Goal: Task Accomplishment & Management: Manage account settings

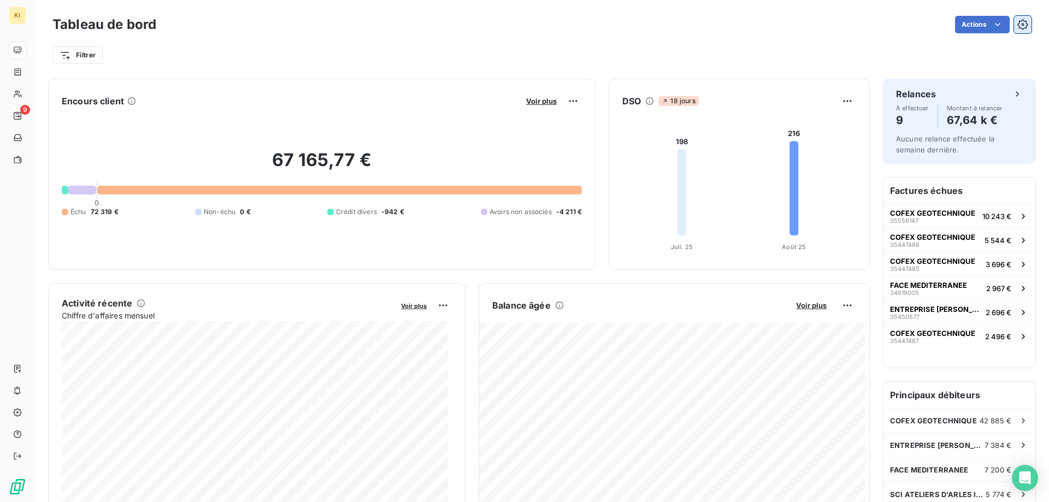
click at [1020, 20] on button "button" at bounding box center [1022, 24] width 17 height 17
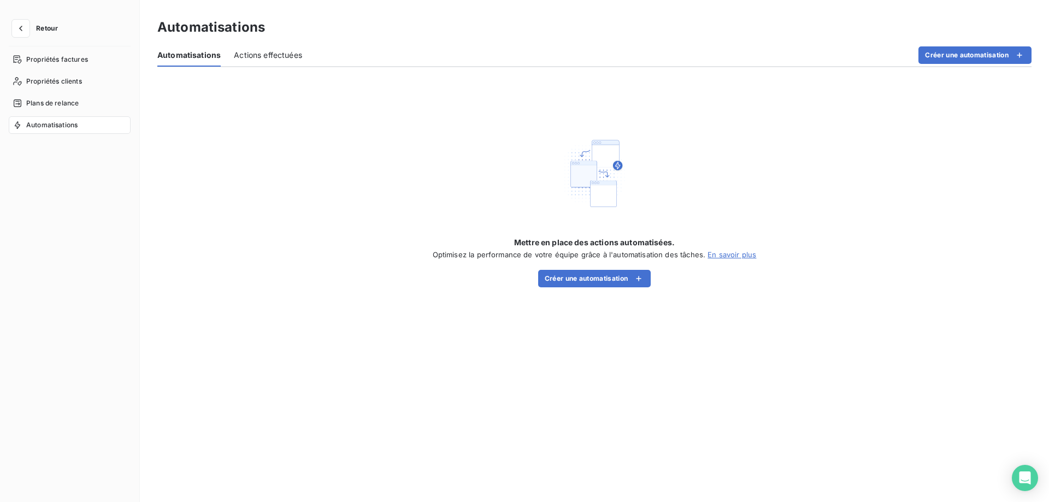
click at [61, 121] on span "Automatisations" at bounding box center [51, 125] width 51 height 10
click at [19, 26] on icon "button" at bounding box center [20, 28] width 11 height 11
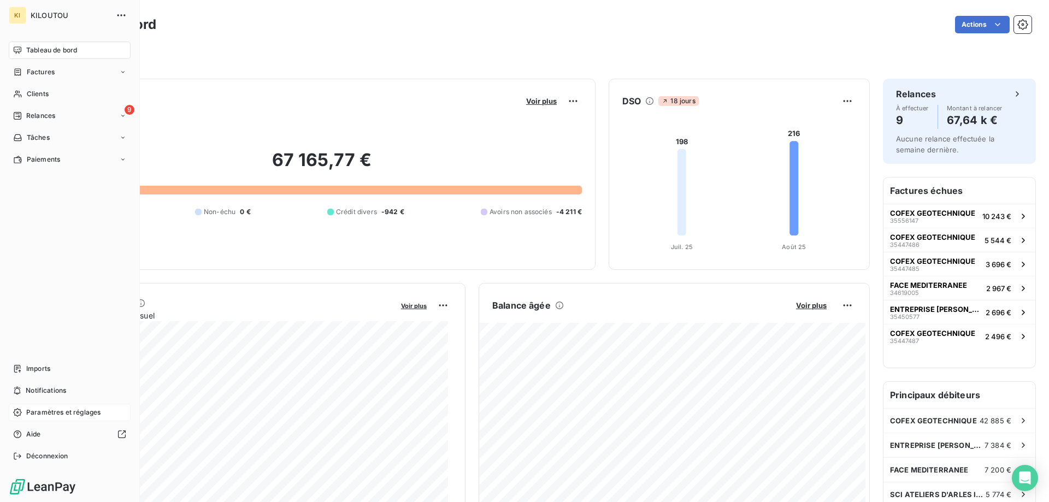
click at [37, 413] on span "Paramètres et réglages" at bounding box center [63, 413] width 74 height 10
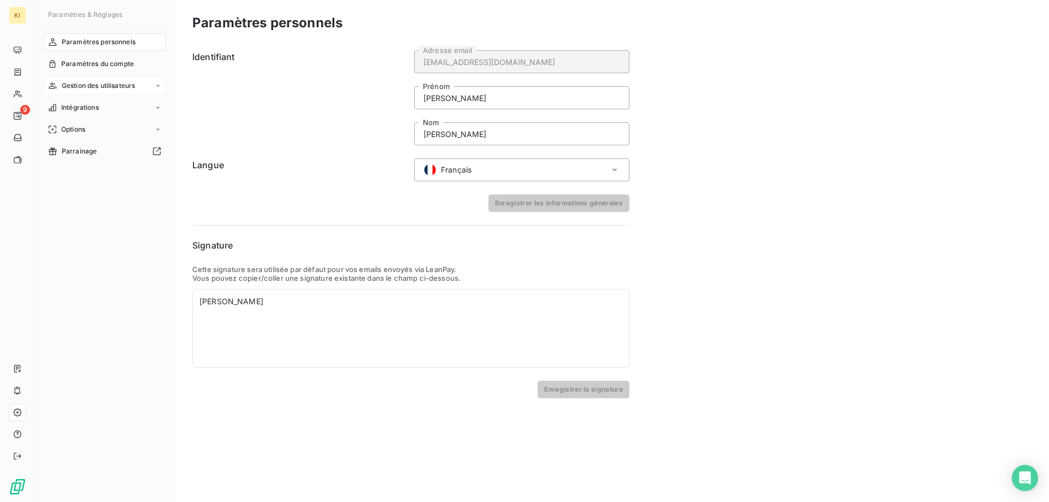
click at [101, 82] on span "Gestion des utilisateurs" at bounding box center [99, 86] width 74 height 10
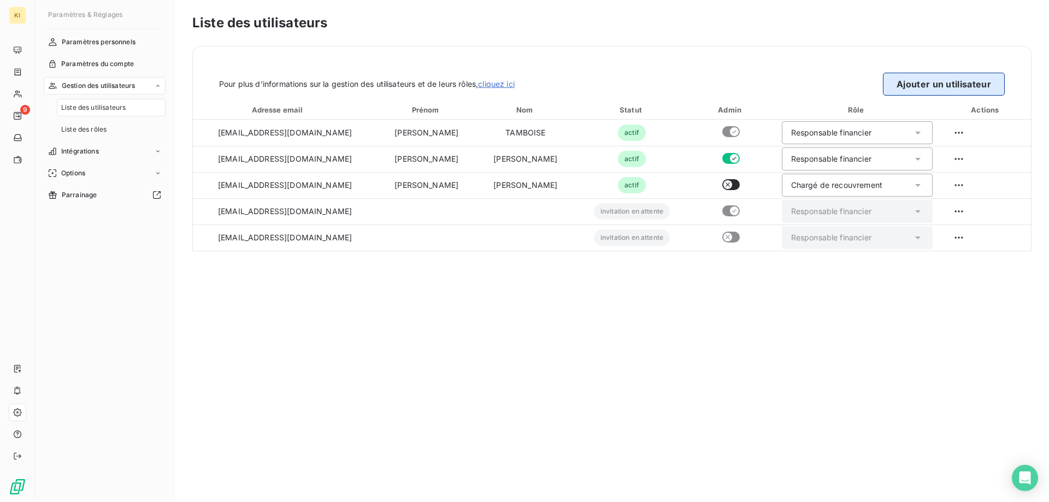
click at [951, 79] on button "Ajouter un utilisateur" at bounding box center [944, 84] width 122 height 23
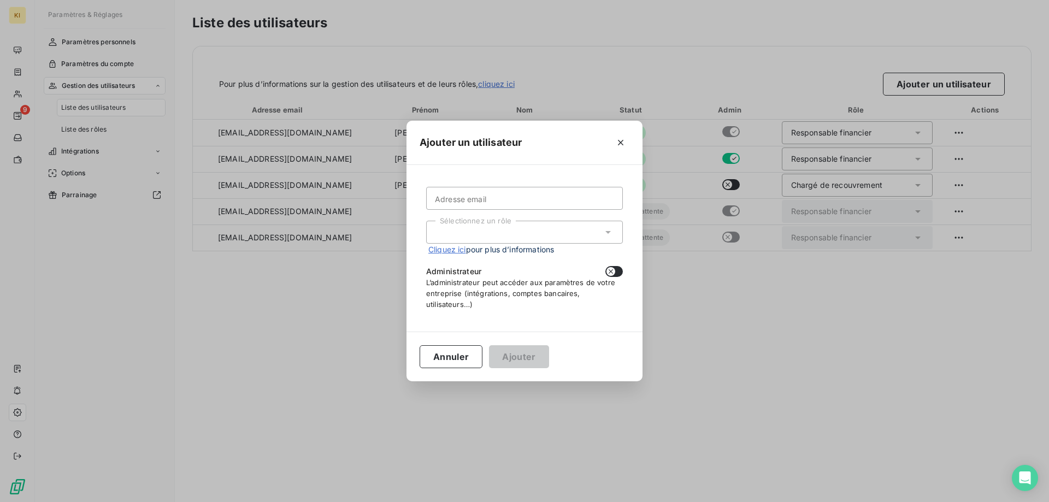
click at [612, 272] on icon "button" at bounding box center [611, 271] width 9 height 9
checkbox input "true"
click at [551, 202] on input "Adresse email" at bounding box center [524, 198] width 197 height 23
type input "mboucher@kiloutou.fr"
click at [602, 234] on div "Sélectionnez un rôle" at bounding box center [524, 232] width 197 height 23
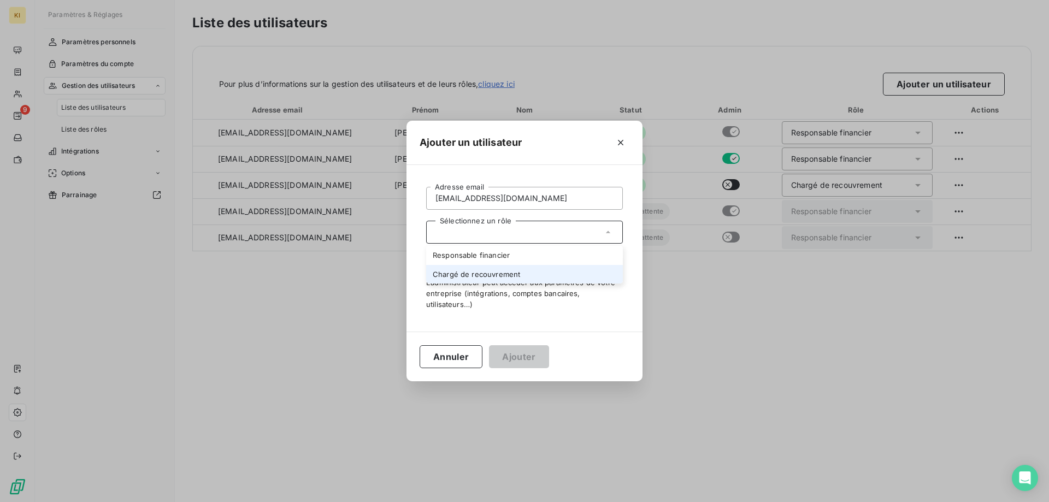
click at [554, 275] on li "Chargé de recouvrement" at bounding box center [524, 274] width 197 height 19
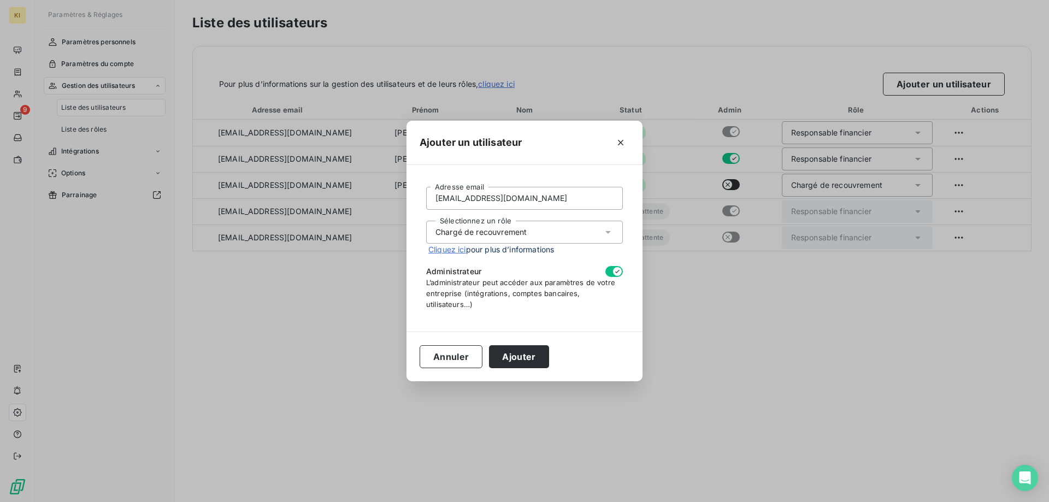
click at [455, 249] on link "Cliquez ici" at bounding box center [448, 249] width 38 height 9
click at [519, 351] on button "Ajouter" at bounding box center [519, 356] width 60 height 23
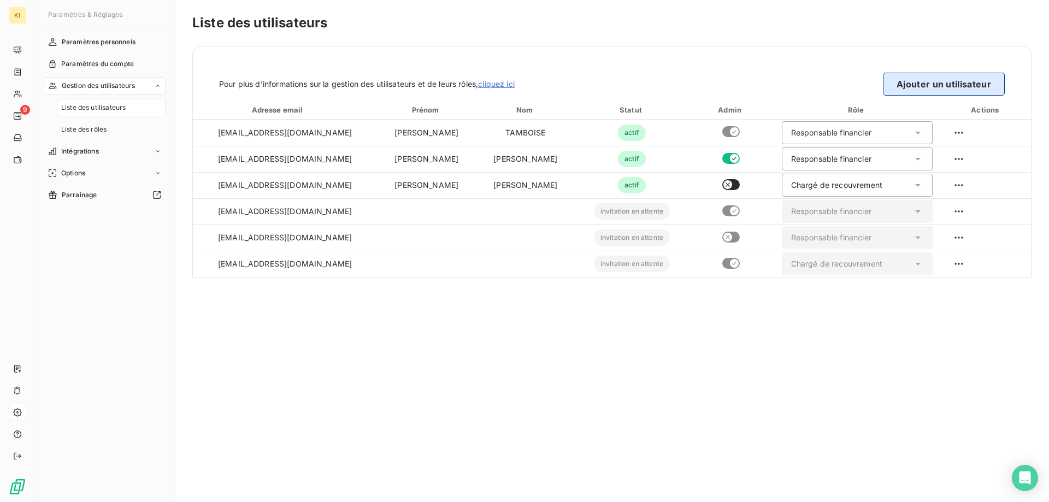
click at [956, 87] on button "Ajouter un utilisateur" at bounding box center [944, 84] width 122 height 23
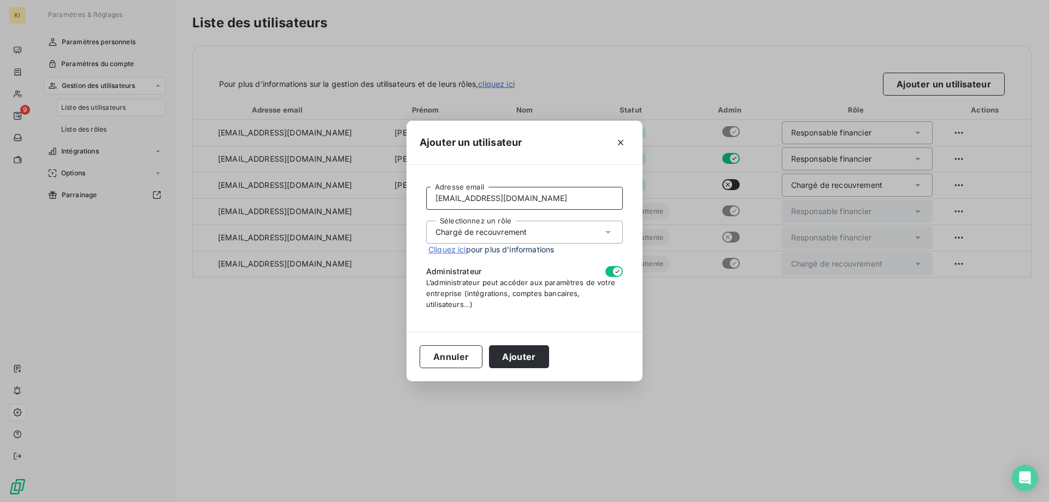
click at [471, 199] on input "mboucher@kiloutou.fr" at bounding box center [524, 198] width 197 height 23
type input "msamaill@kiloutou.fr"
